Goal: Information Seeking & Learning: Learn about a topic

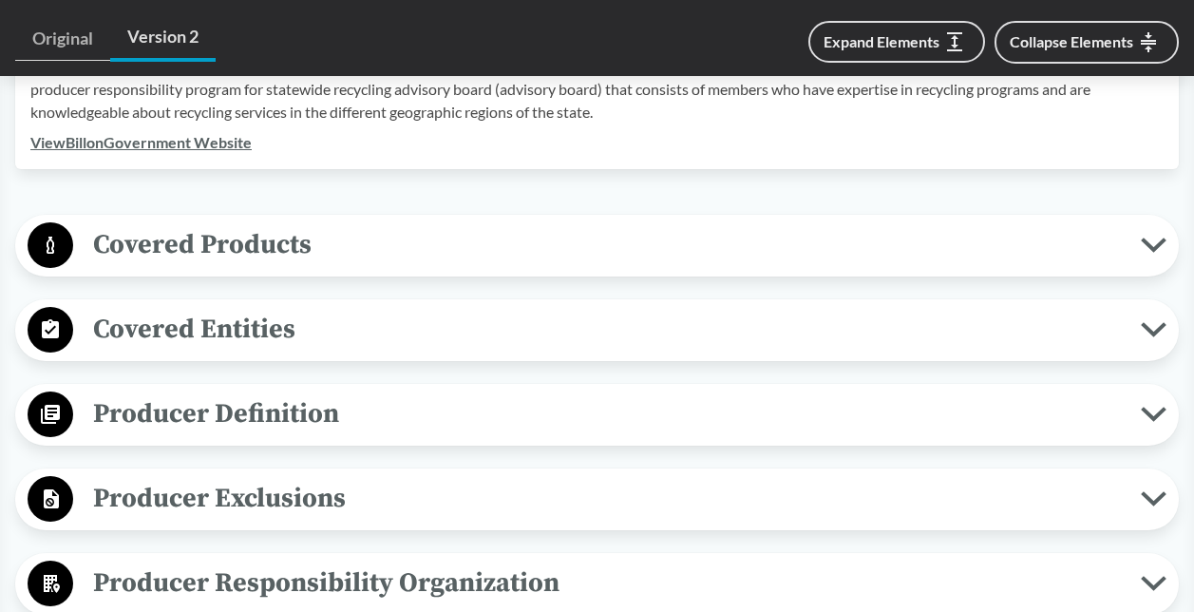
scroll to position [1045, 0]
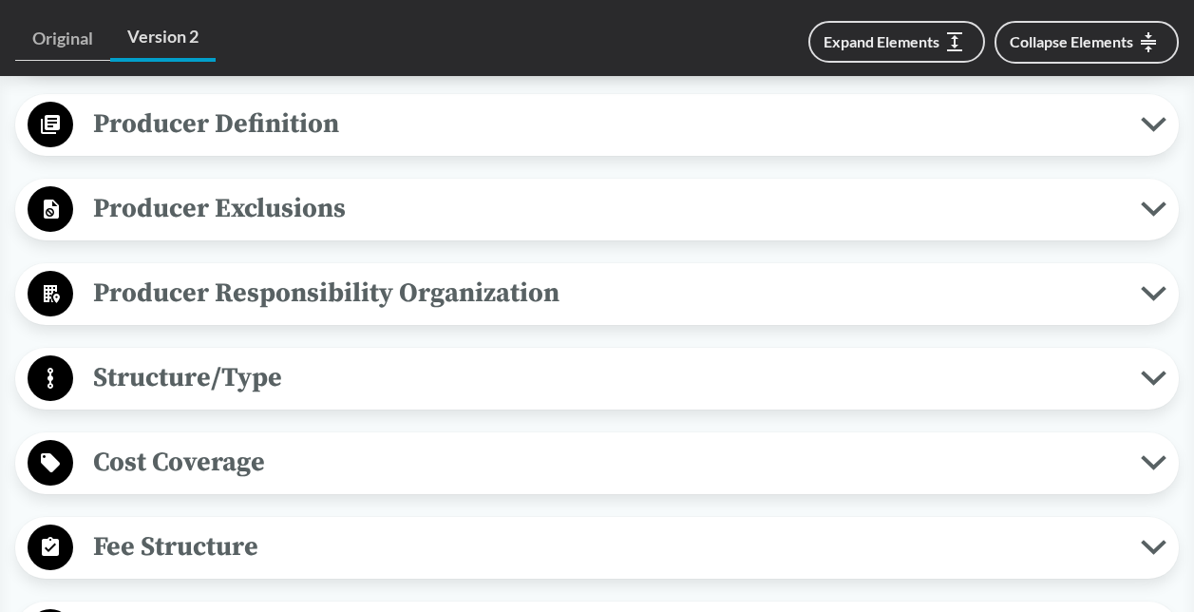
click at [242, 284] on span "Producer Responsibility Organization" at bounding box center [607, 293] width 1068 height 43
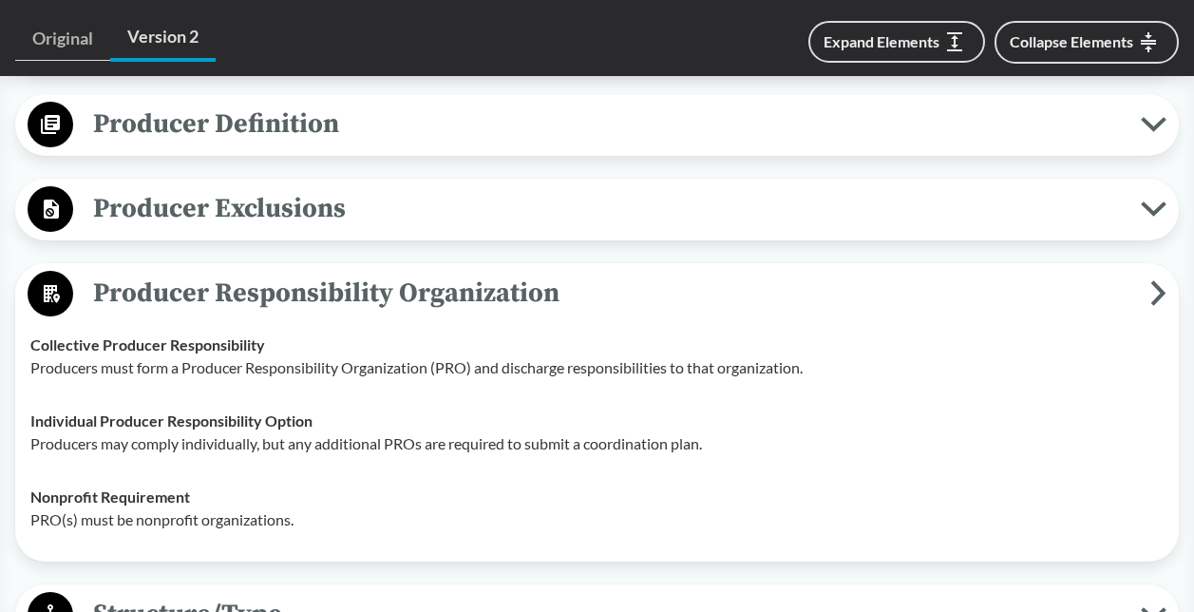
click at [242, 284] on span "Producer Responsibility Organization" at bounding box center [612, 293] width 1078 height 43
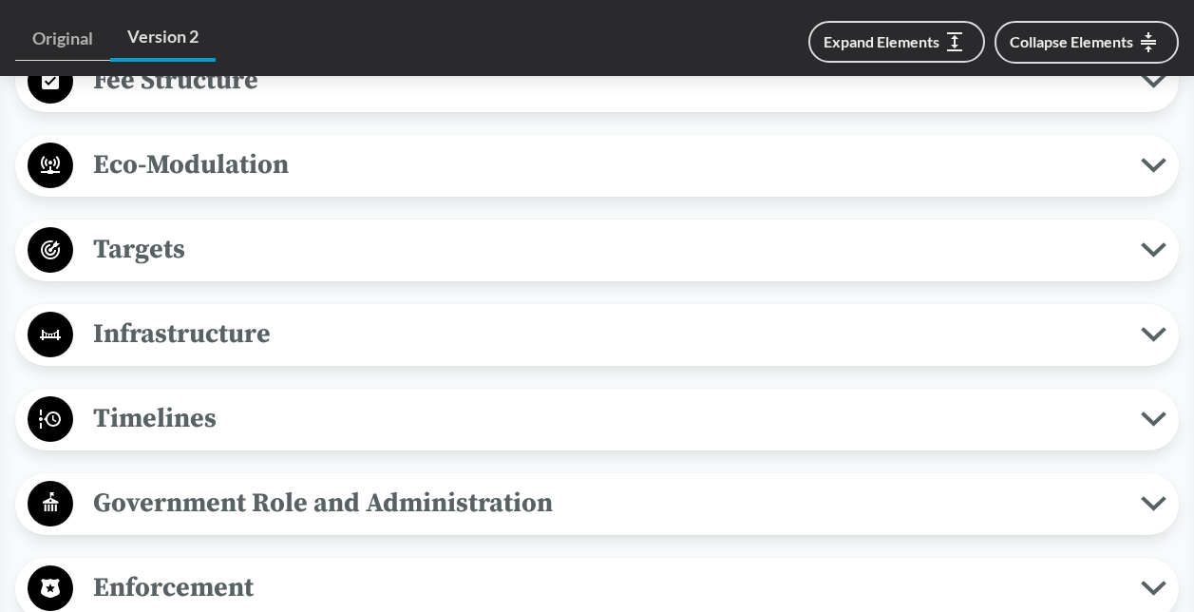
scroll to position [1615, 0]
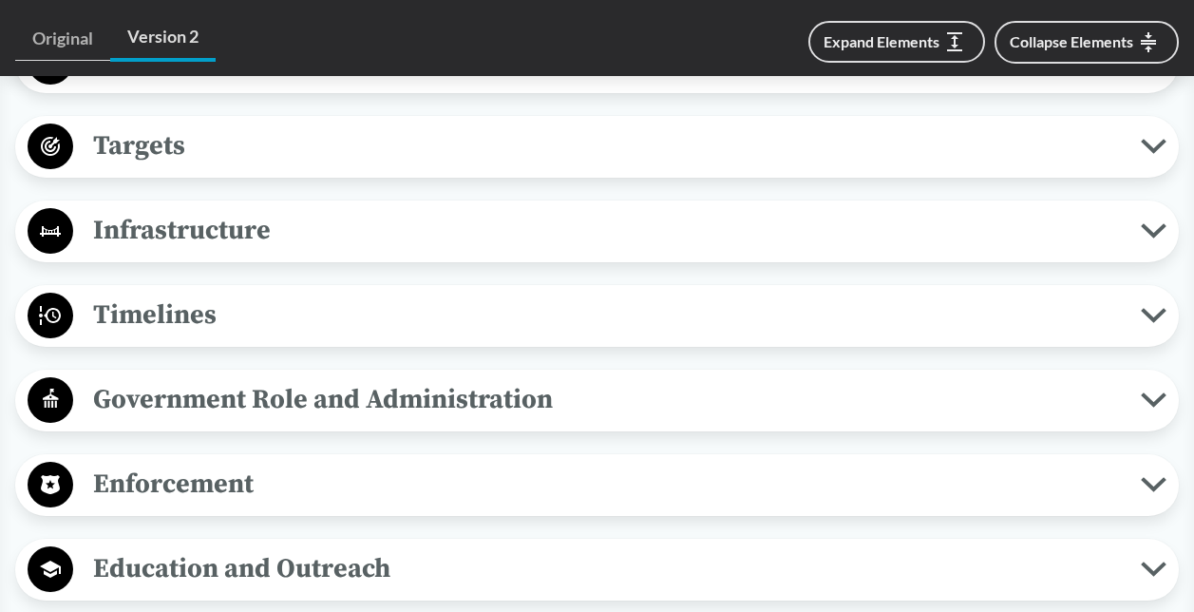
click at [237, 313] on span "Timelines" at bounding box center [607, 315] width 1068 height 43
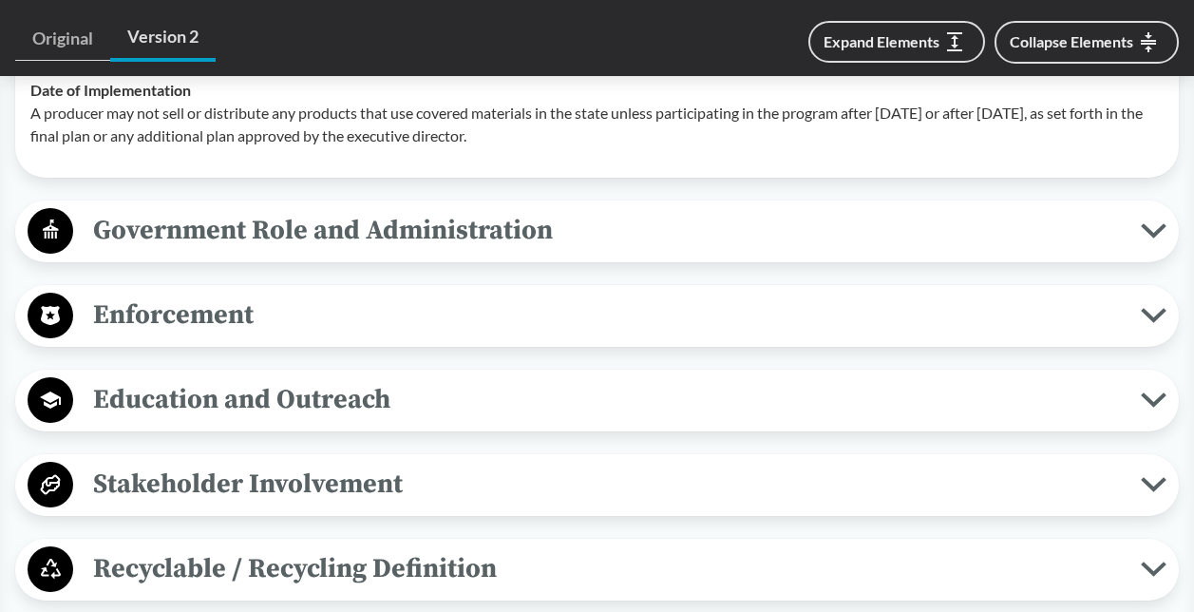
scroll to position [2186, 0]
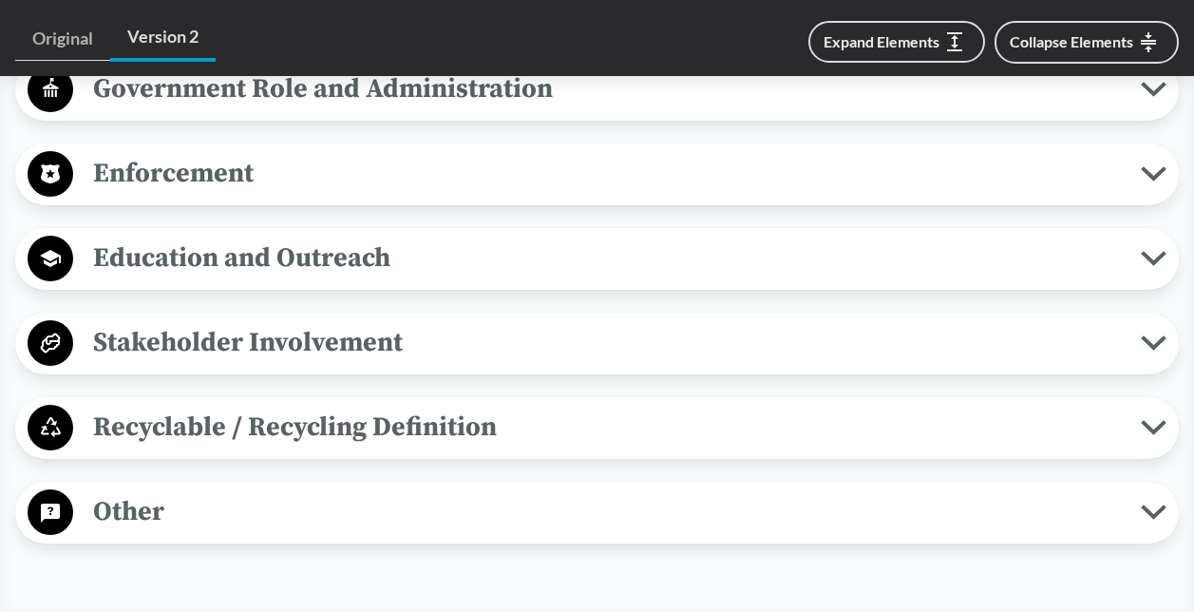
click at [251, 344] on span "Stakeholder Involvement" at bounding box center [607, 342] width 1068 height 43
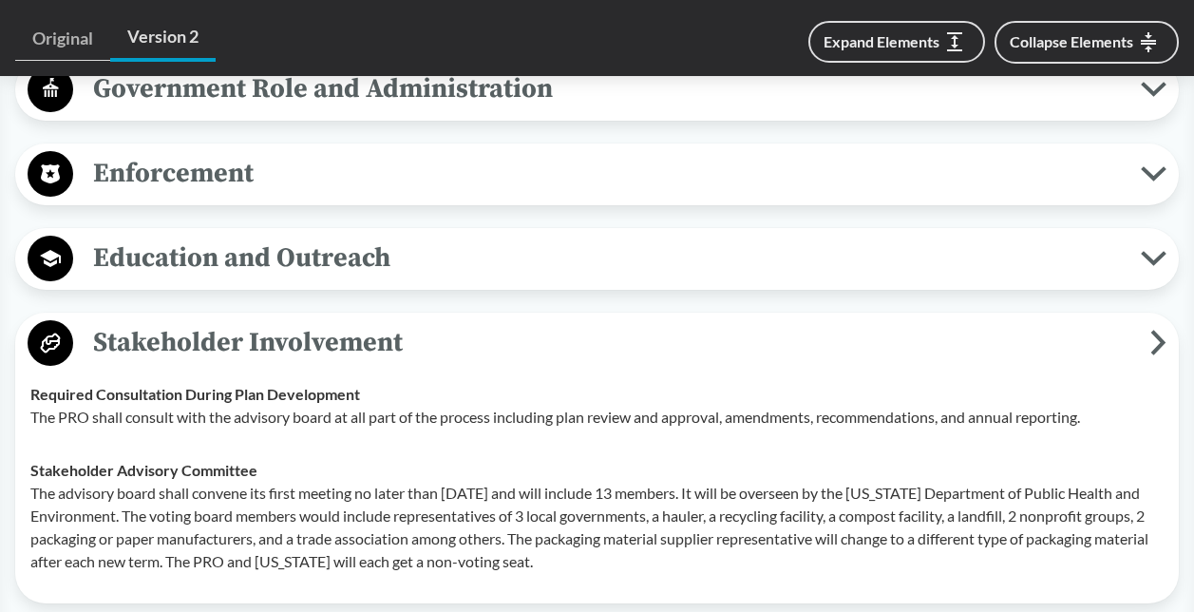
click at [251, 344] on span "Stakeholder Involvement" at bounding box center [612, 342] width 1078 height 43
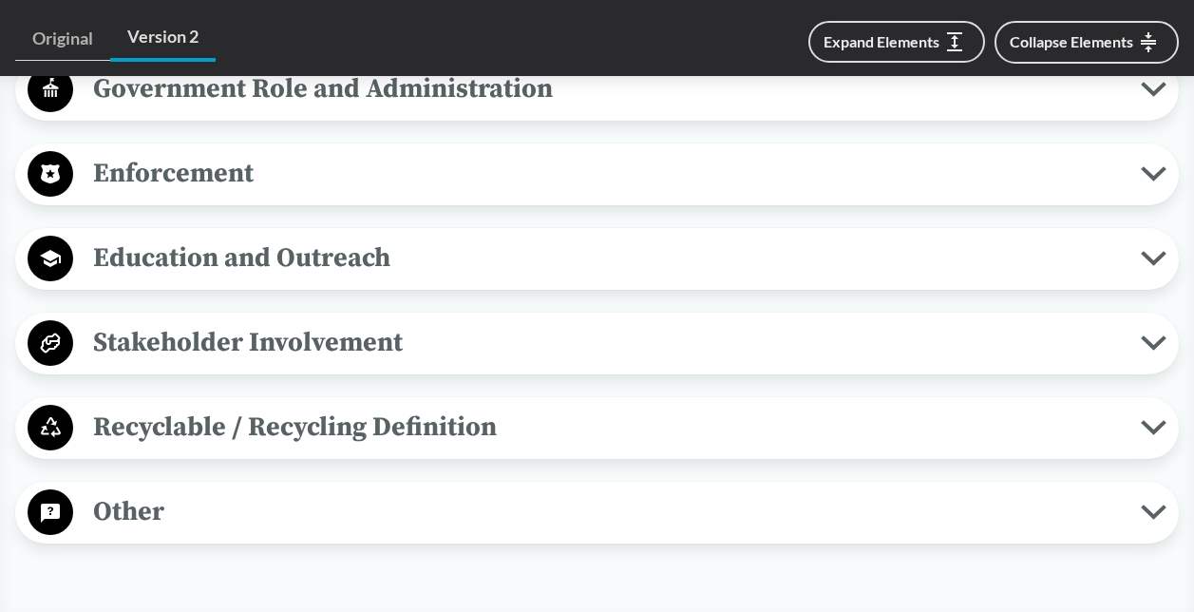
click at [187, 500] on span "Other" at bounding box center [607, 511] width 1068 height 43
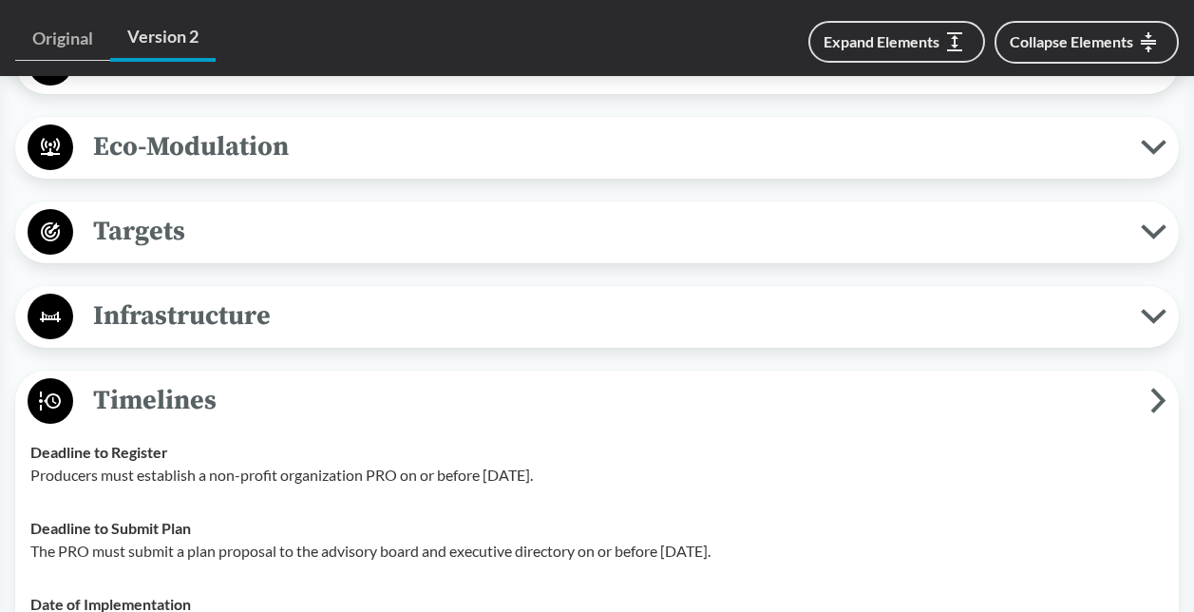
scroll to position [1330, 0]
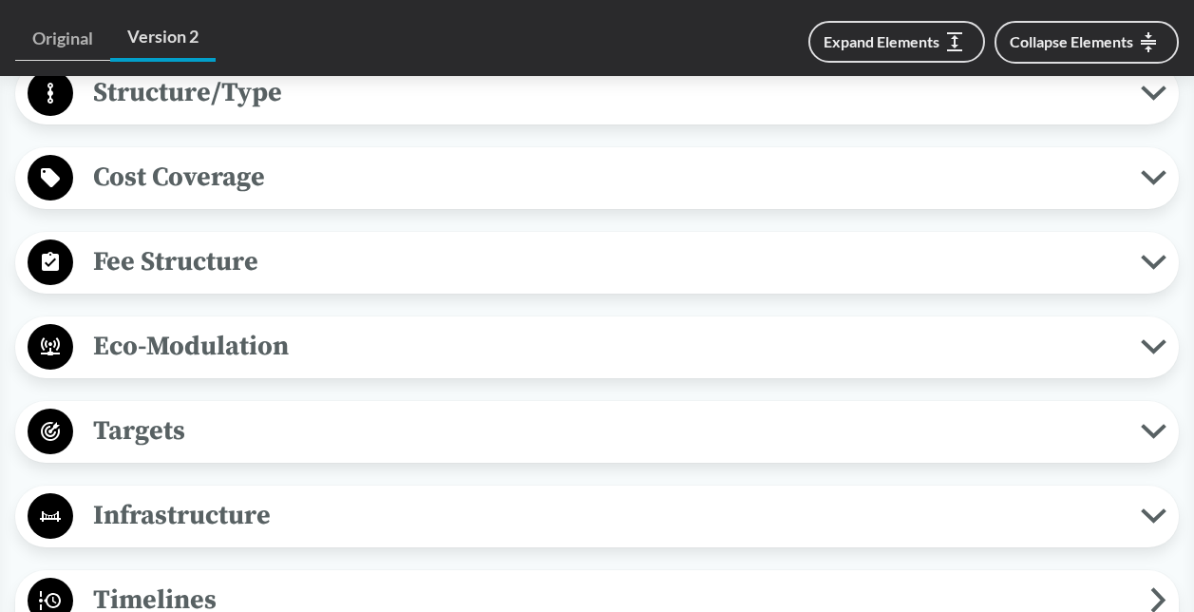
click at [256, 262] on span "Fee Structure" at bounding box center [607, 261] width 1068 height 43
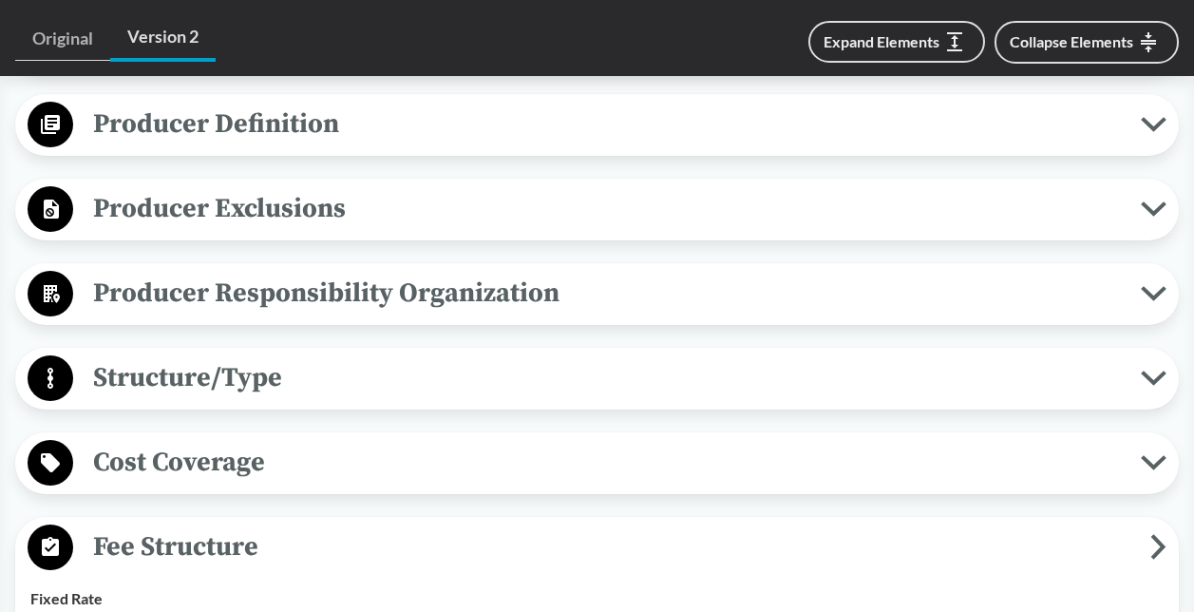
scroll to position [950, 0]
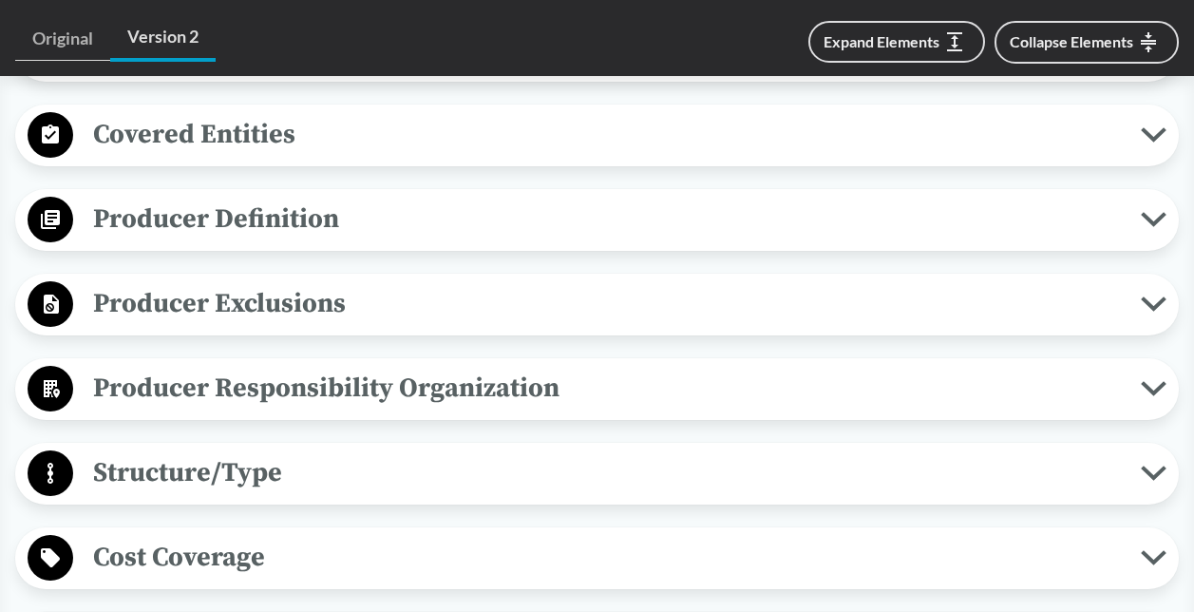
click at [261, 136] on span "Covered Entities" at bounding box center [607, 134] width 1068 height 43
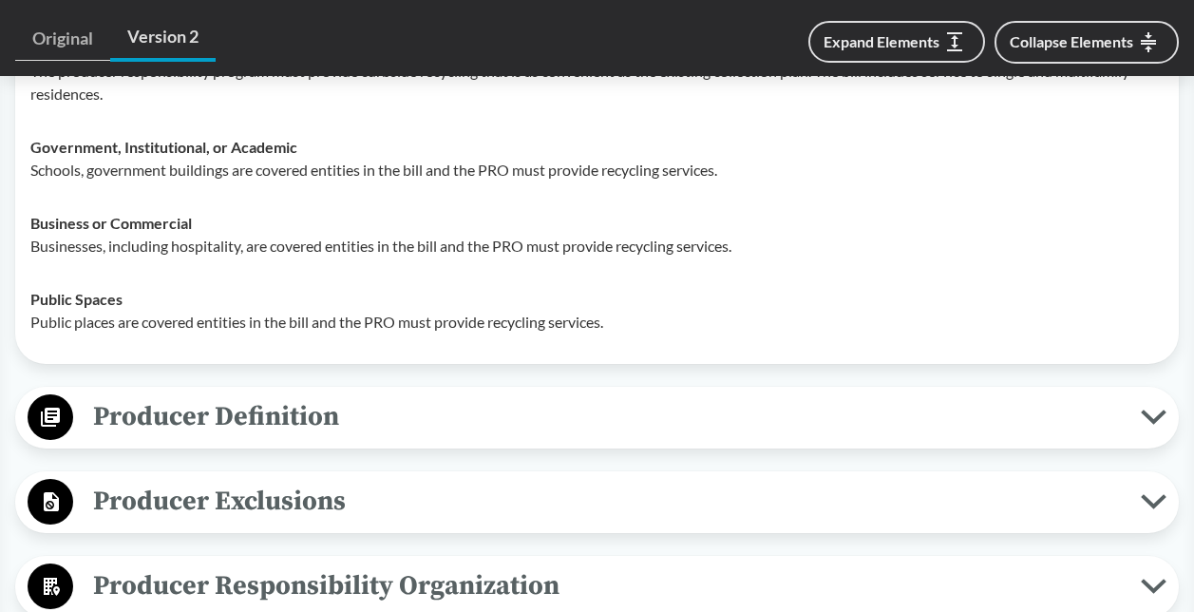
scroll to position [1235, 0]
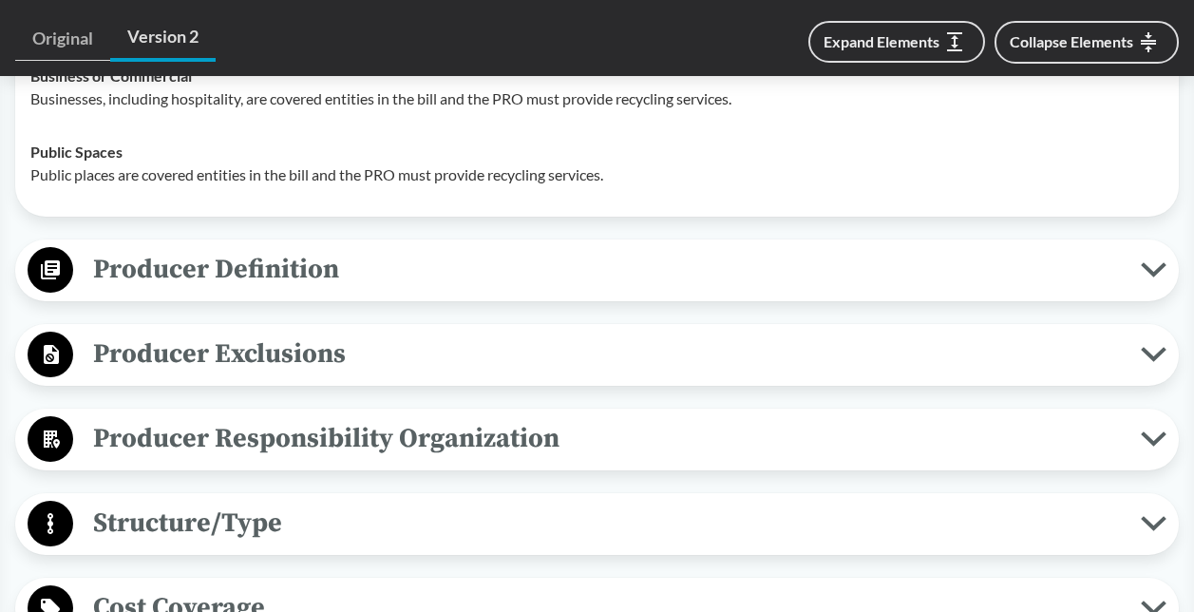
click at [289, 288] on span "Producer Definition" at bounding box center [607, 269] width 1068 height 43
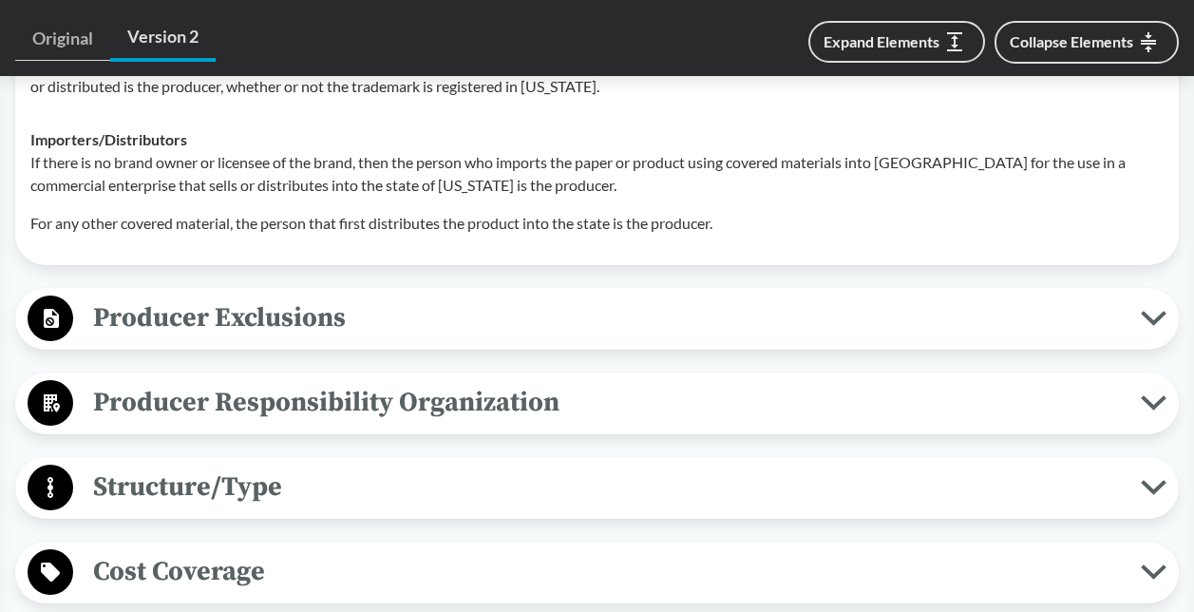
scroll to position [1615, 0]
click at [289, 319] on span "Producer Exclusions" at bounding box center [607, 317] width 1068 height 43
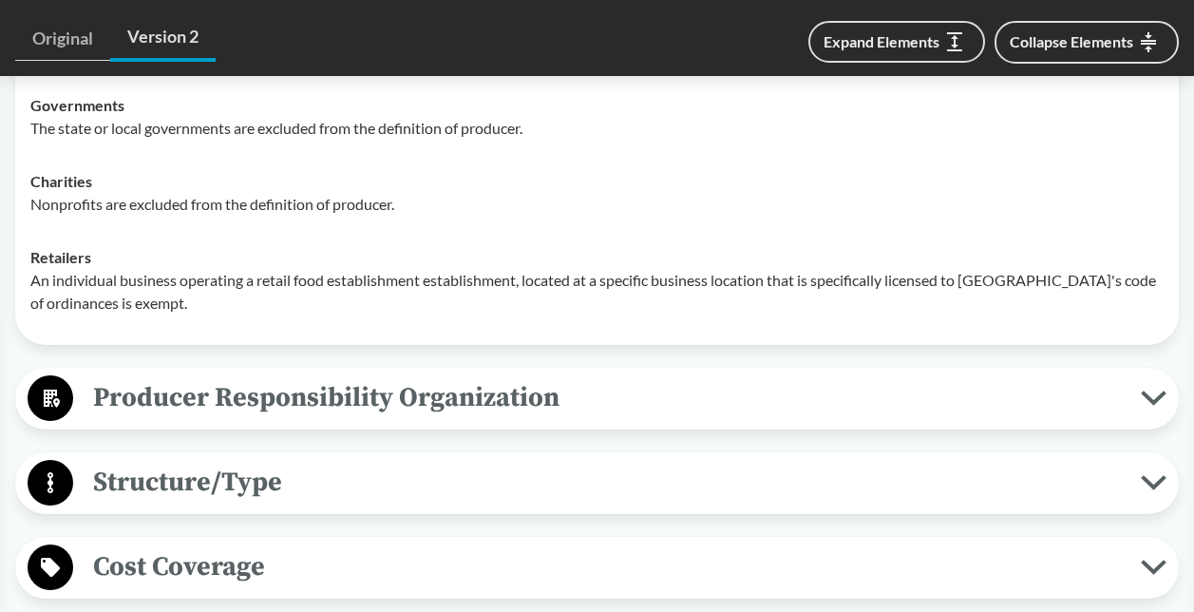
scroll to position [2091, 0]
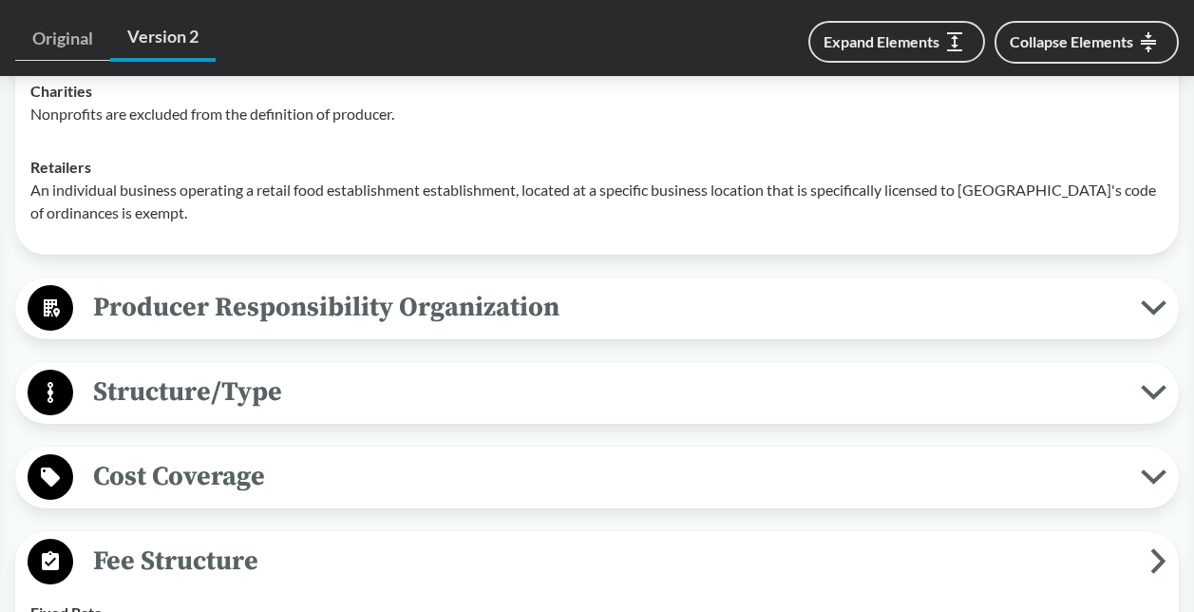
click at [264, 371] on span "Structure/Type" at bounding box center [607, 392] width 1068 height 43
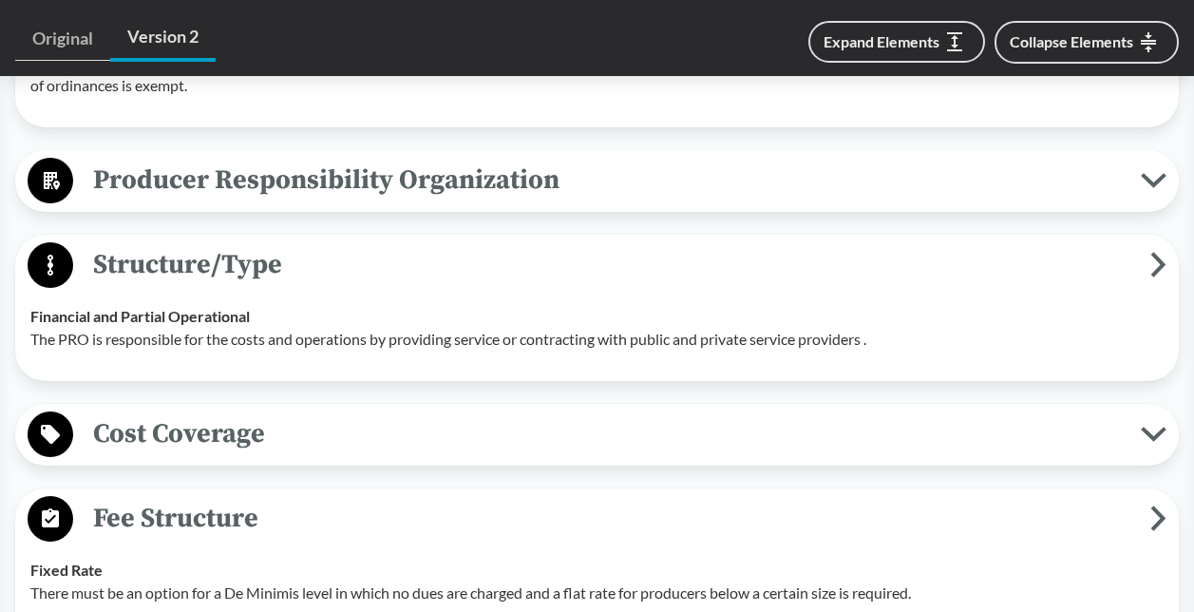
scroll to position [2281, 0]
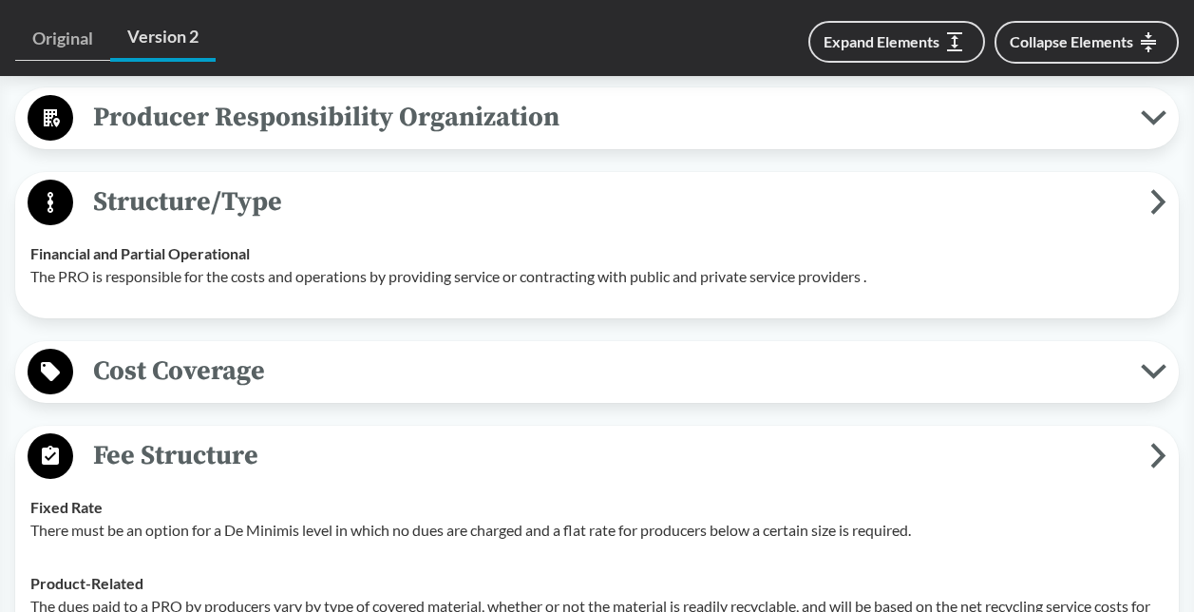
click at [264, 372] on span "Cost Coverage" at bounding box center [607, 371] width 1068 height 43
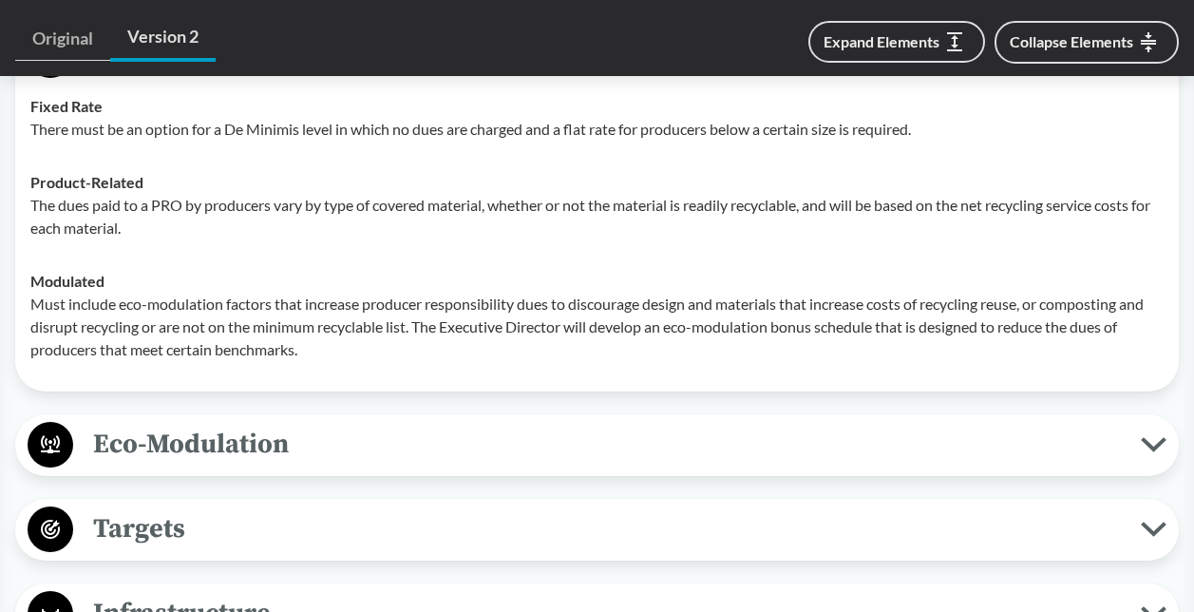
scroll to position [2946, 0]
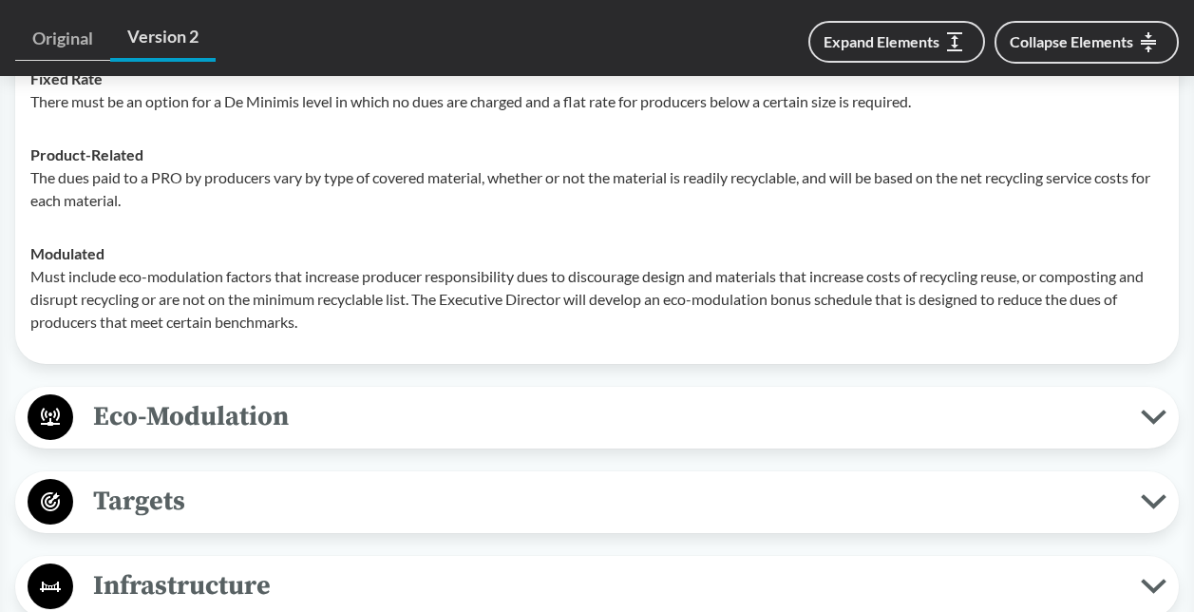
click at [264, 432] on span "Eco-Modulation" at bounding box center [607, 416] width 1068 height 43
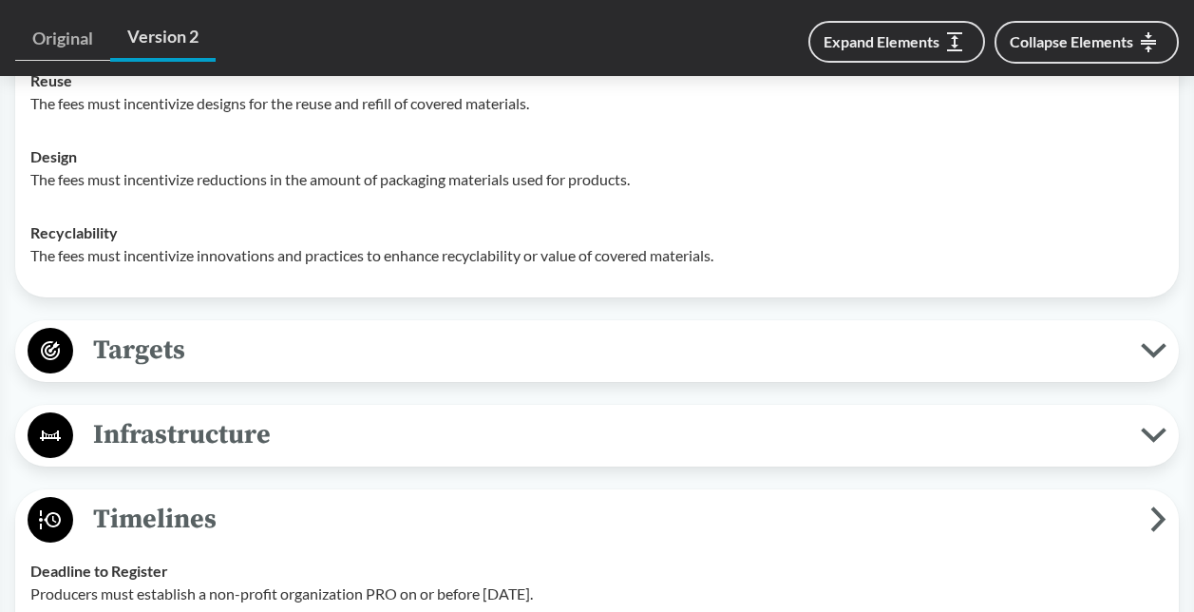
scroll to position [3421, 0]
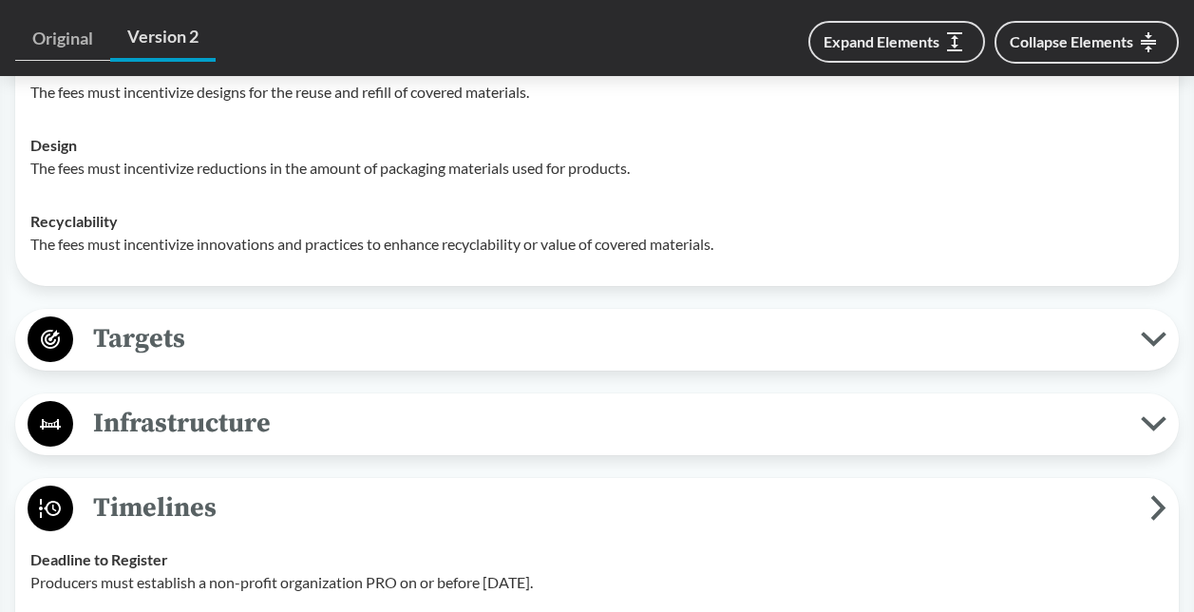
click at [262, 360] on span "Targets" at bounding box center [607, 338] width 1068 height 43
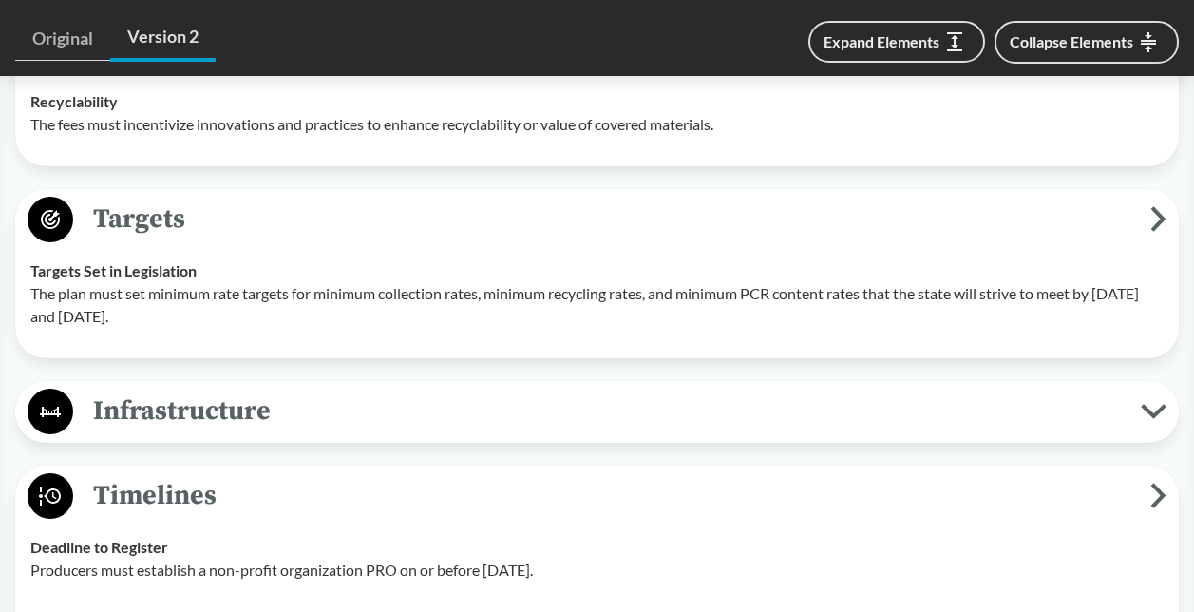
scroll to position [3611, 0]
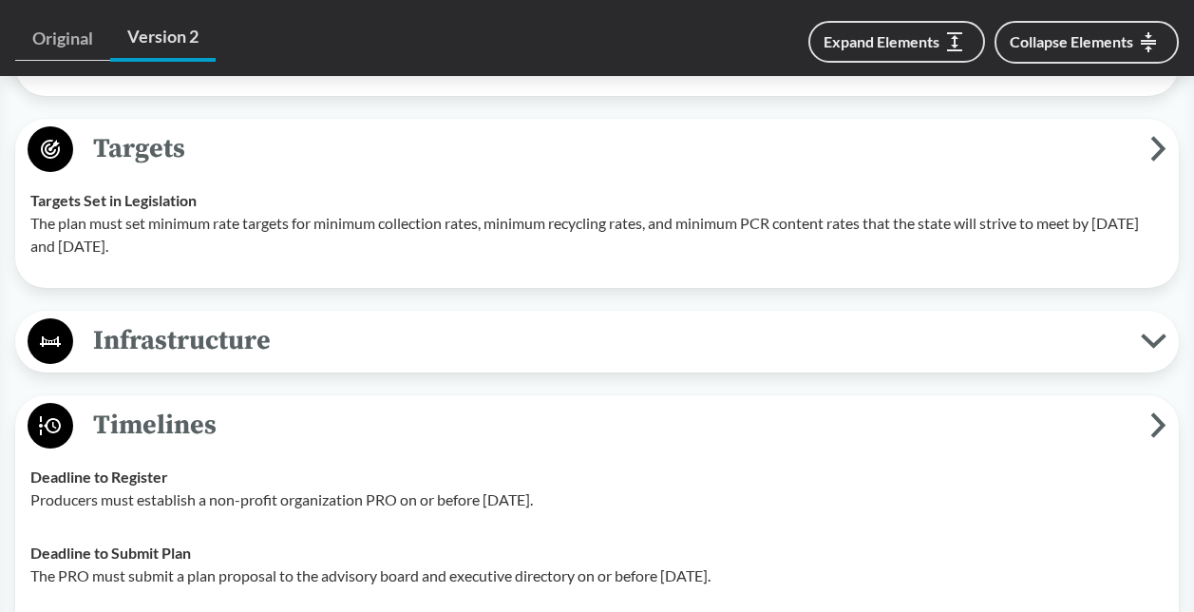
click at [263, 353] on span "Infrastructure" at bounding box center [607, 340] width 1068 height 43
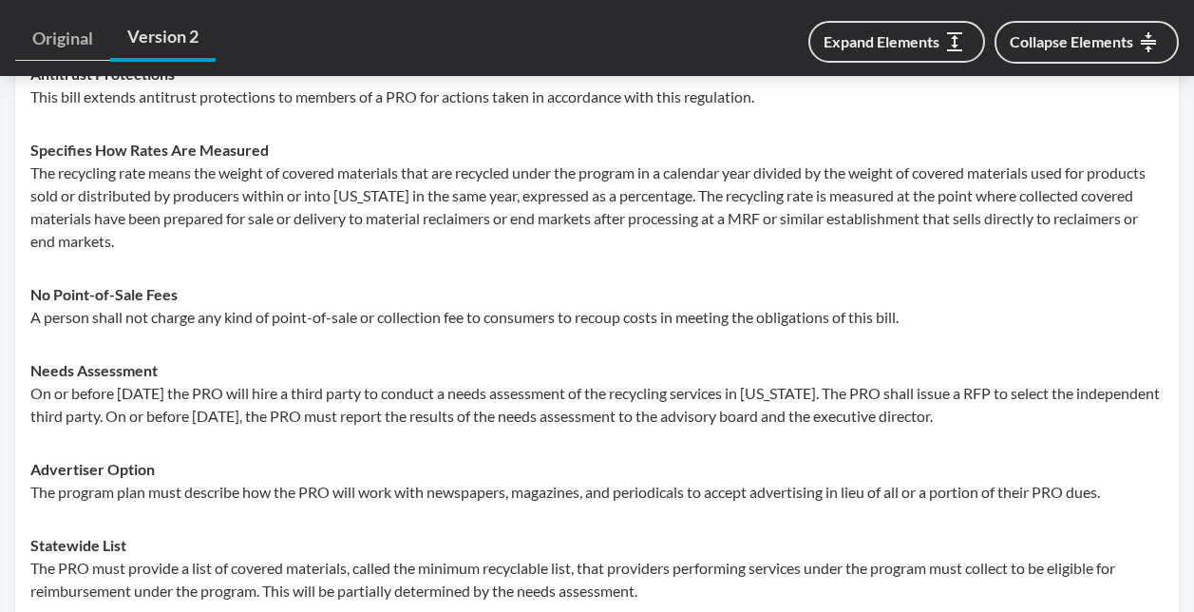
scroll to position [5226, 0]
